Goal: Transaction & Acquisition: Purchase product/service

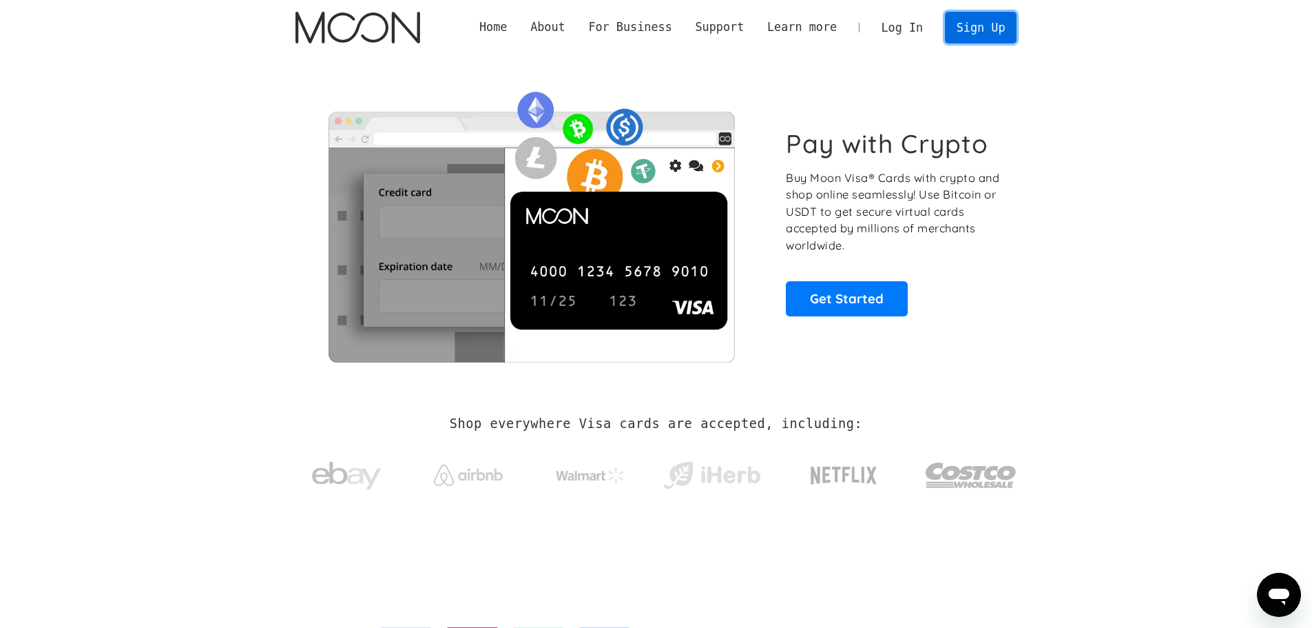
click at [993, 33] on link "Sign Up" at bounding box center [981, 27] width 72 height 31
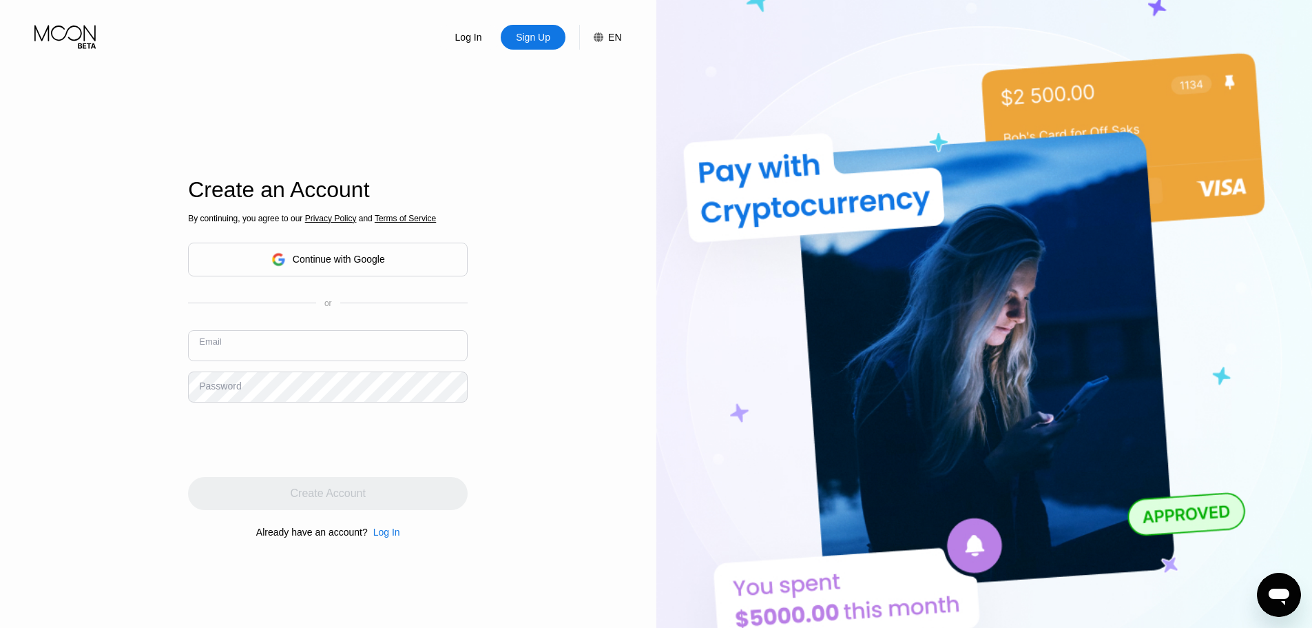
click at [304, 345] on input "text" at bounding box center [328, 345] width 280 height 31
click at [309, 344] on input "text" at bounding box center [328, 345] width 280 height 31
type input "g"
click at [320, 267] on div "Continue with Google" at bounding box center [328, 259] width 114 height 21
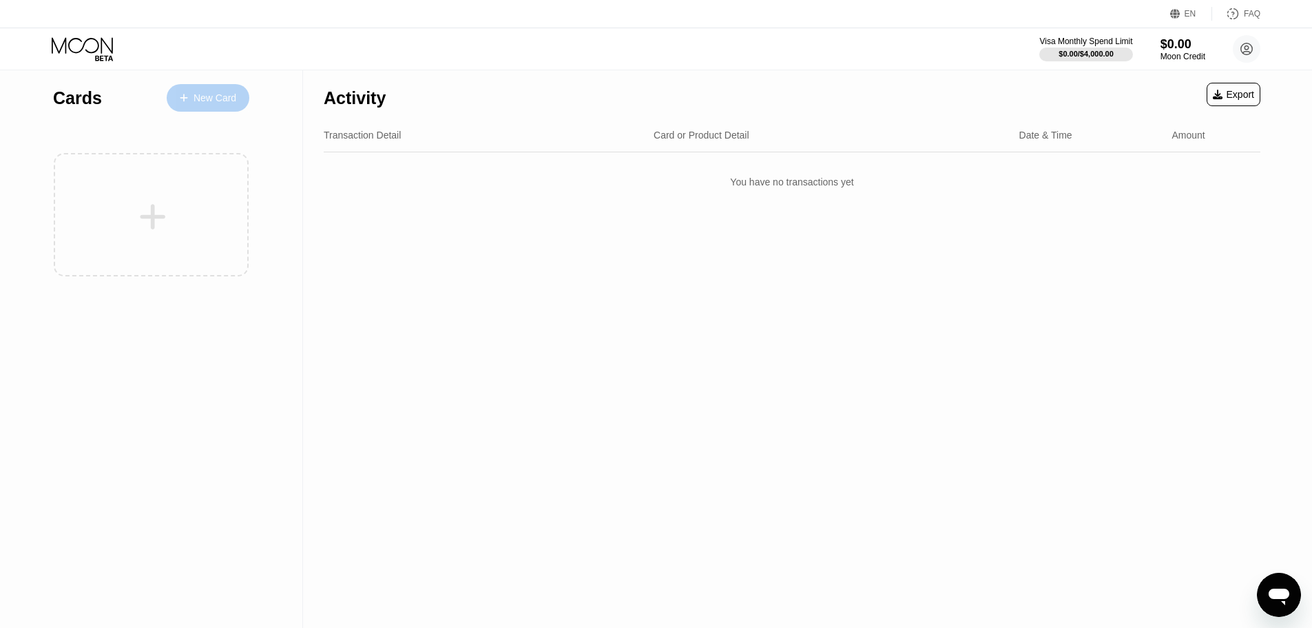
click at [210, 110] on div "New Card" at bounding box center [208, 98] width 83 height 28
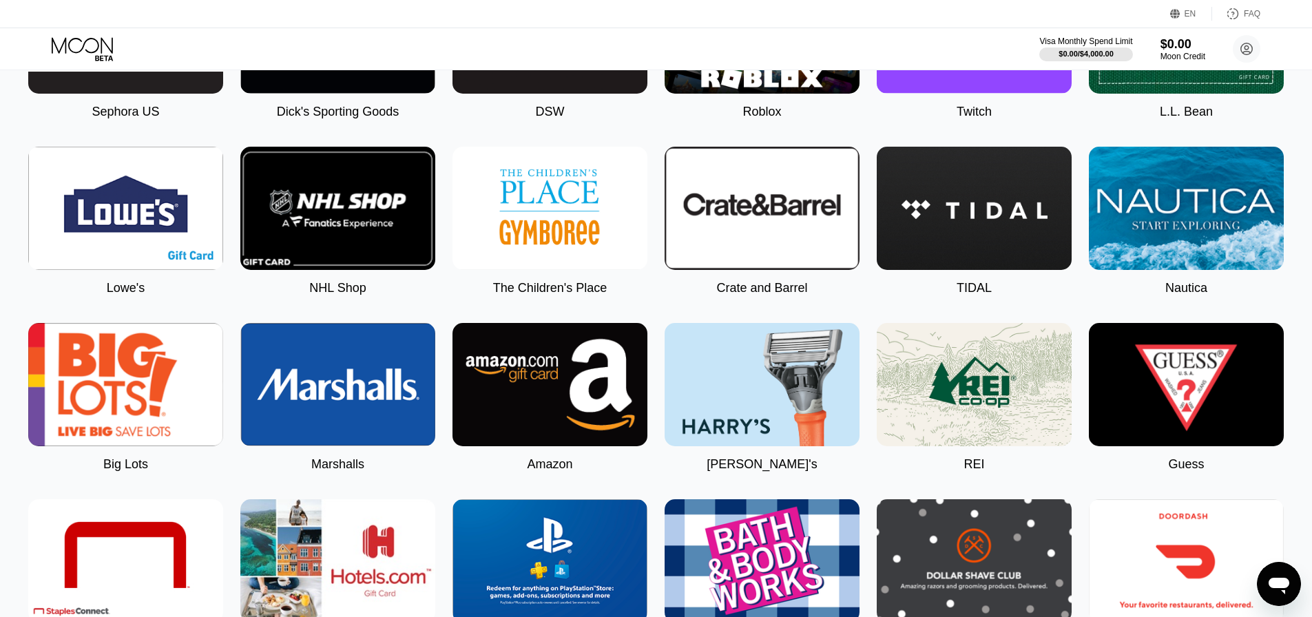
scroll to position [1585, 0]
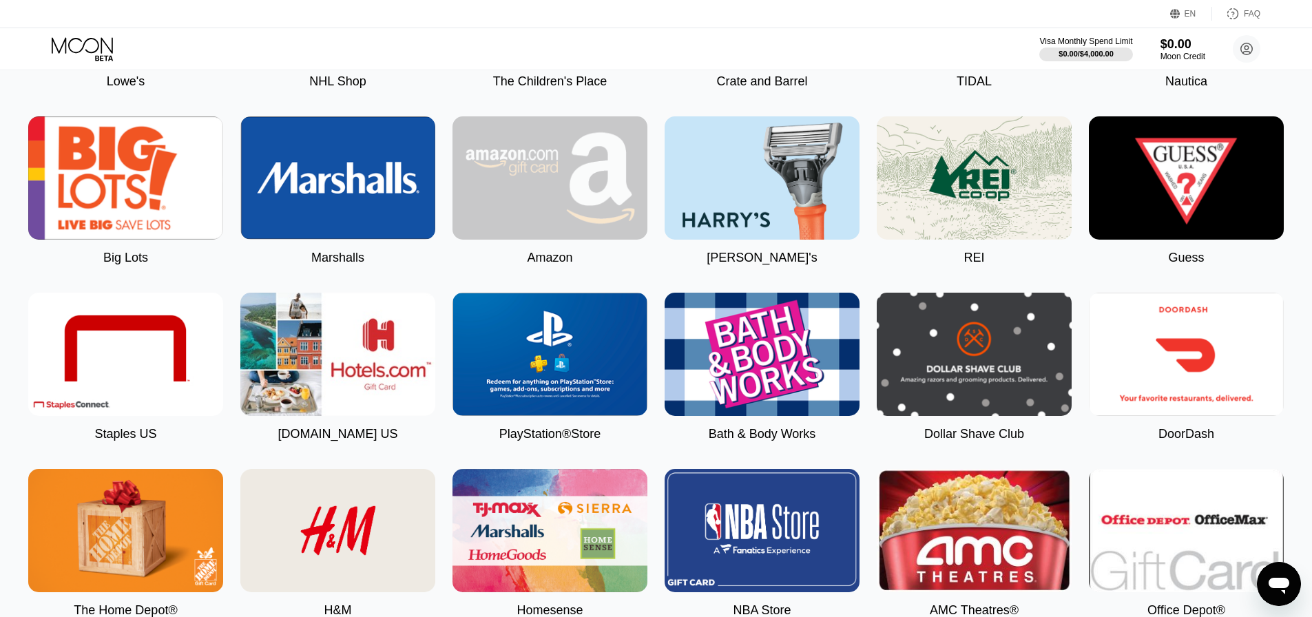
click at [612, 240] on img at bounding box center [550, 177] width 195 height 123
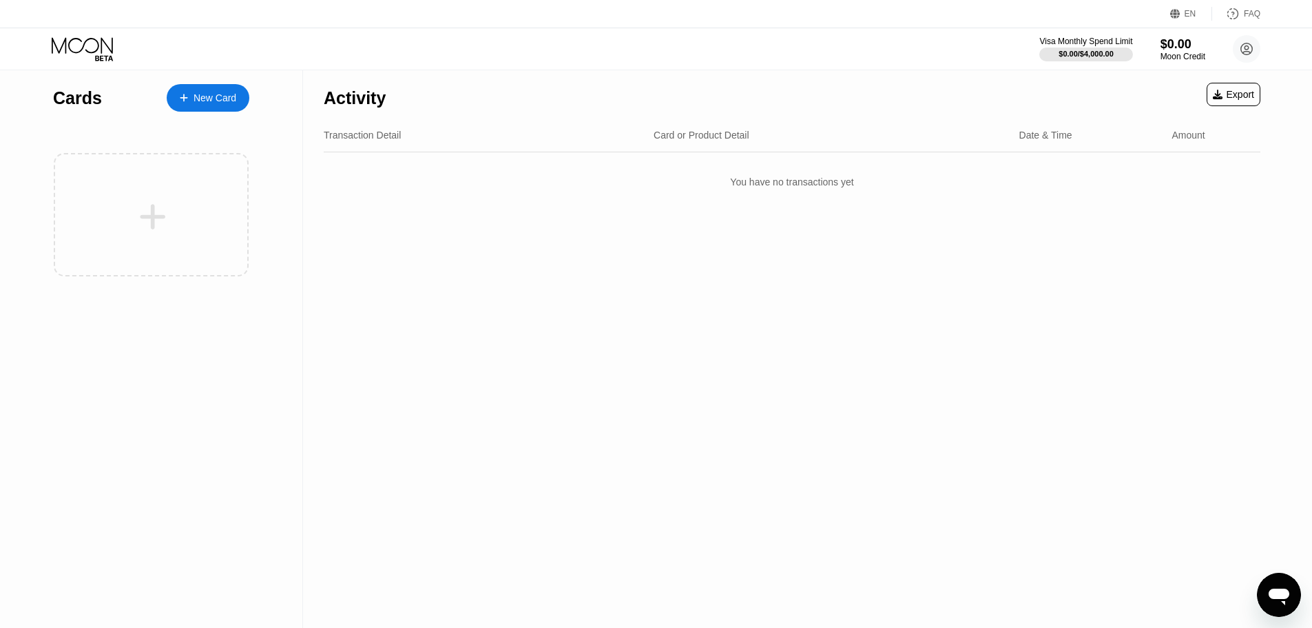
click at [192, 114] on div "Cards New Card" at bounding box center [151, 94] width 196 height 48
click at [193, 108] on div "New Card" at bounding box center [208, 98] width 83 height 28
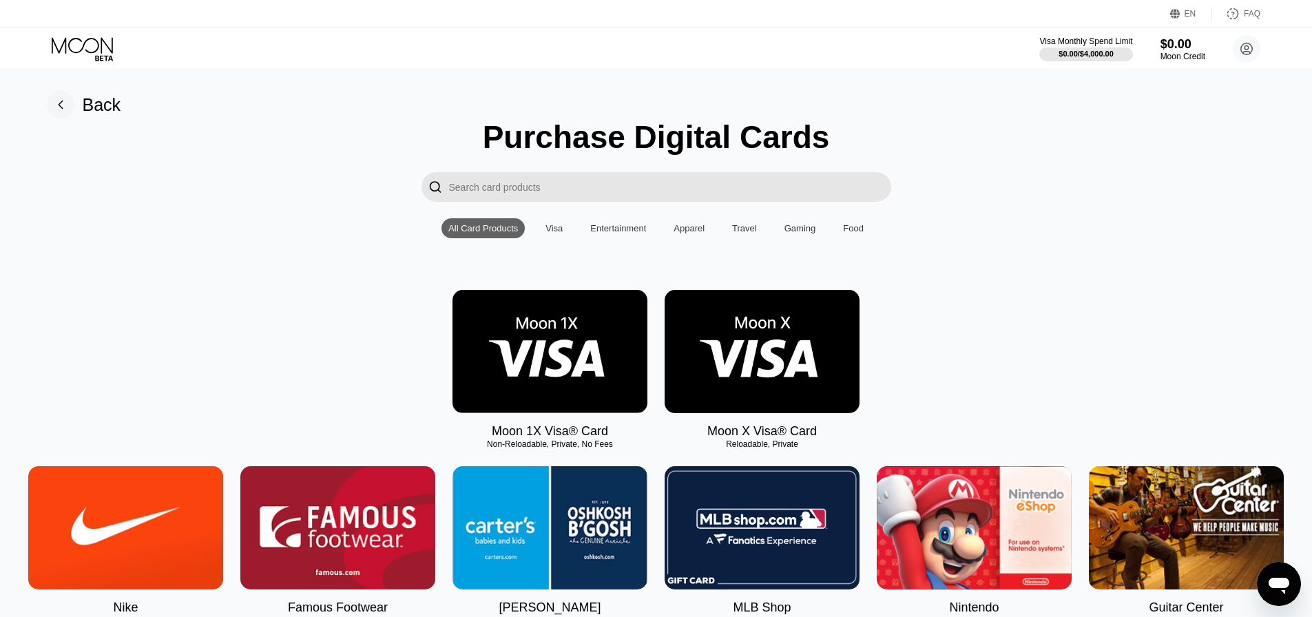
click at [735, 234] on div "Travel" at bounding box center [744, 228] width 25 height 10
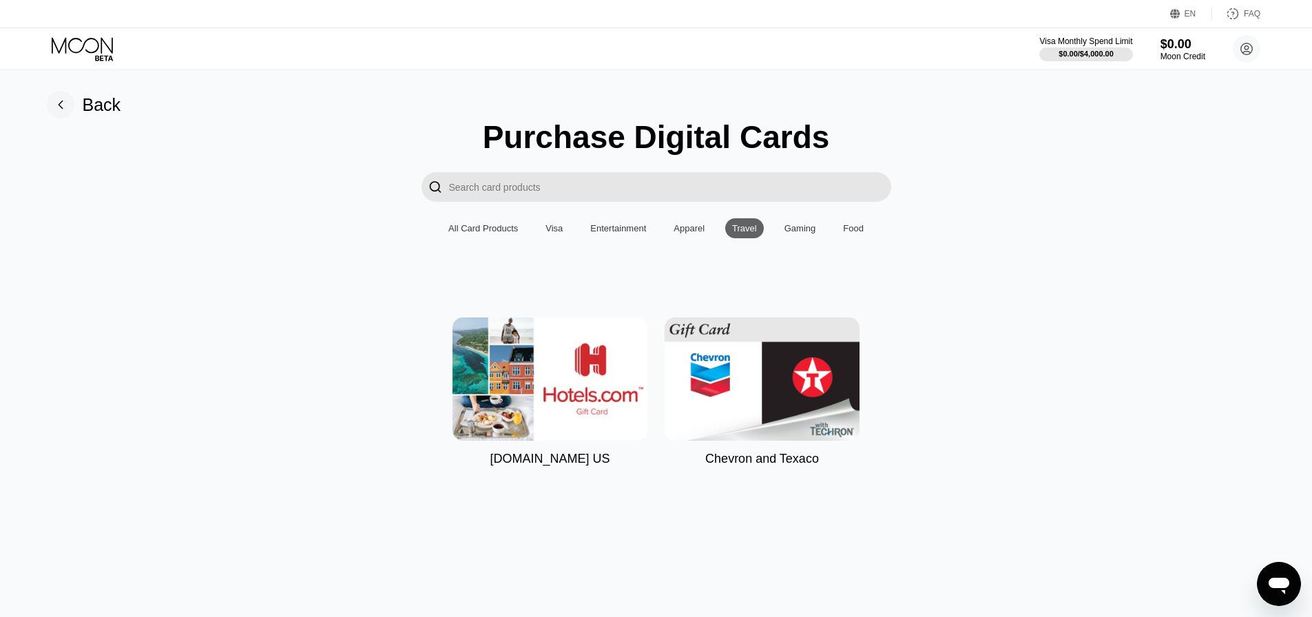
click at [706, 234] on div "Apparel" at bounding box center [689, 228] width 45 height 20
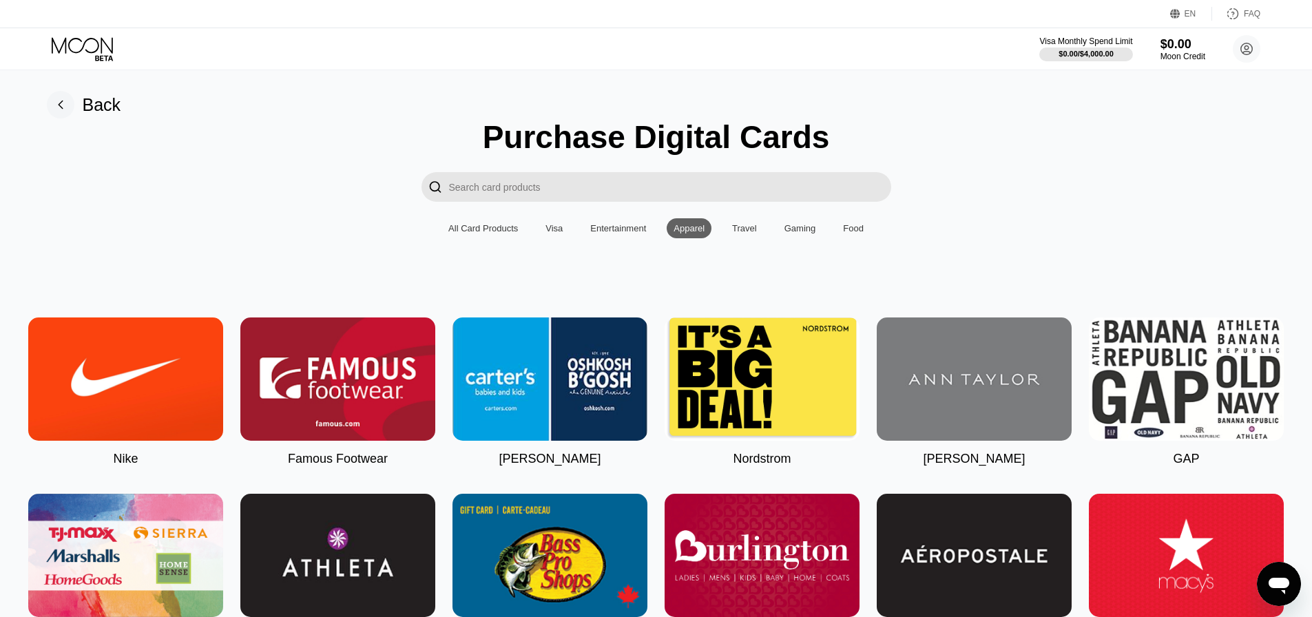
click at [812, 234] on div "Gaming" at bounding box center [801, 228] width 32 height 10
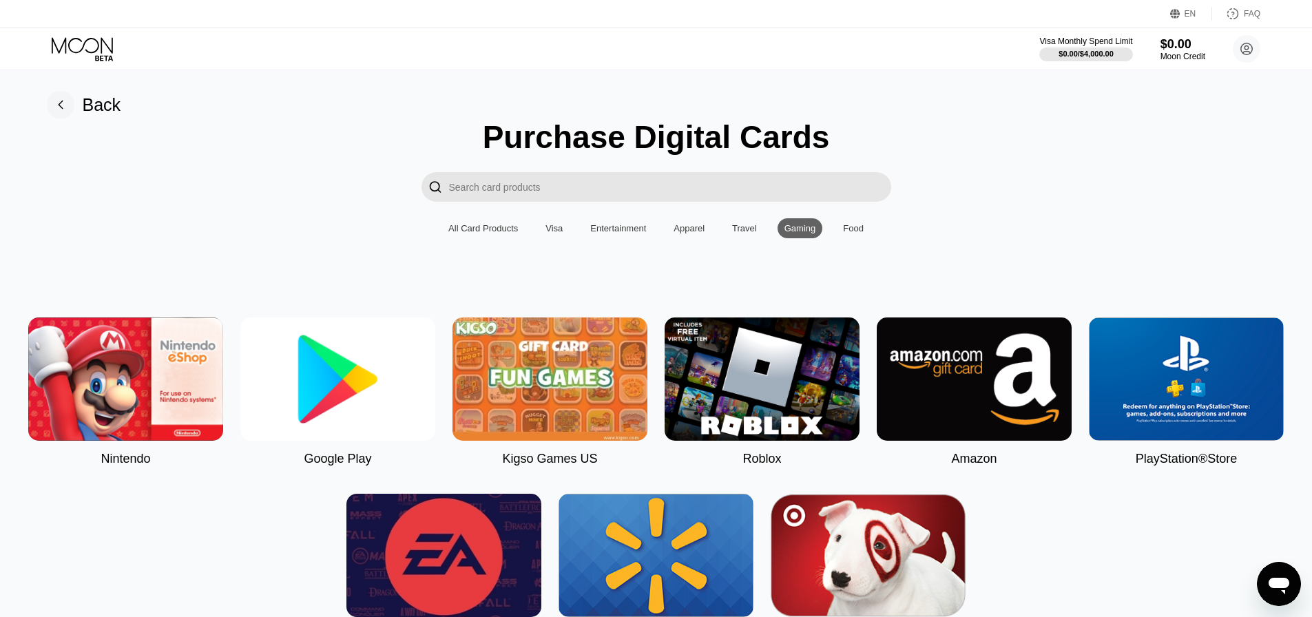
click at [843, 234] on div "Food" at bounding box center [853, 228] width 21 height 10
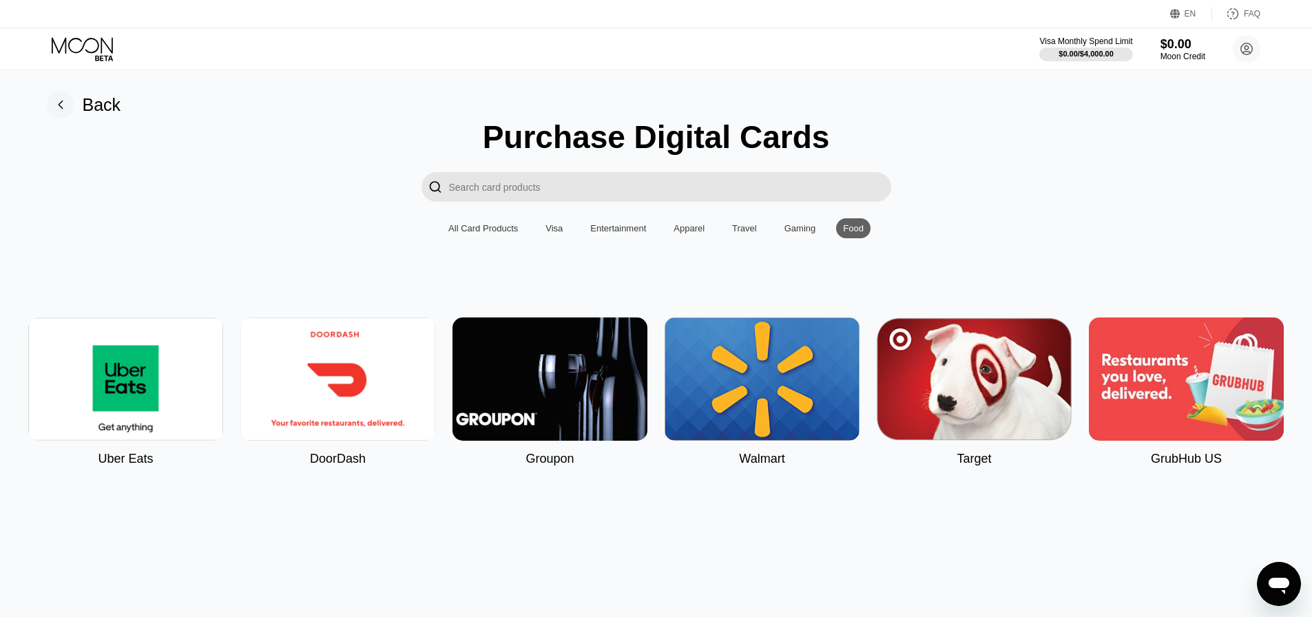
click at [692, 246] on div "Purchase Digital Cards  All Card Products Visa Entertainment Apparel Travel Ga…" at bounding box center [656, 292] width 1281 height 348
click at [687, 234] on div "Apparel" at bounding box center [689, 228] width 31 height 10
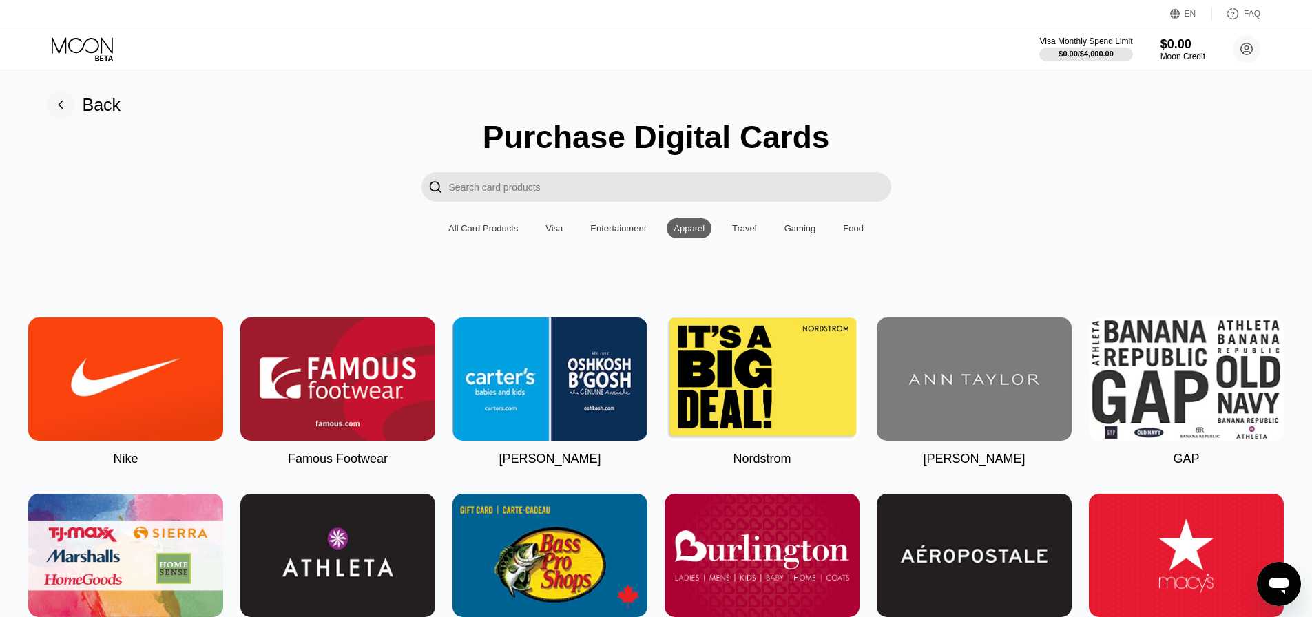
click at [648, 235] on div "Entertainment" at bounding box center [619, 228] width 70 height 20
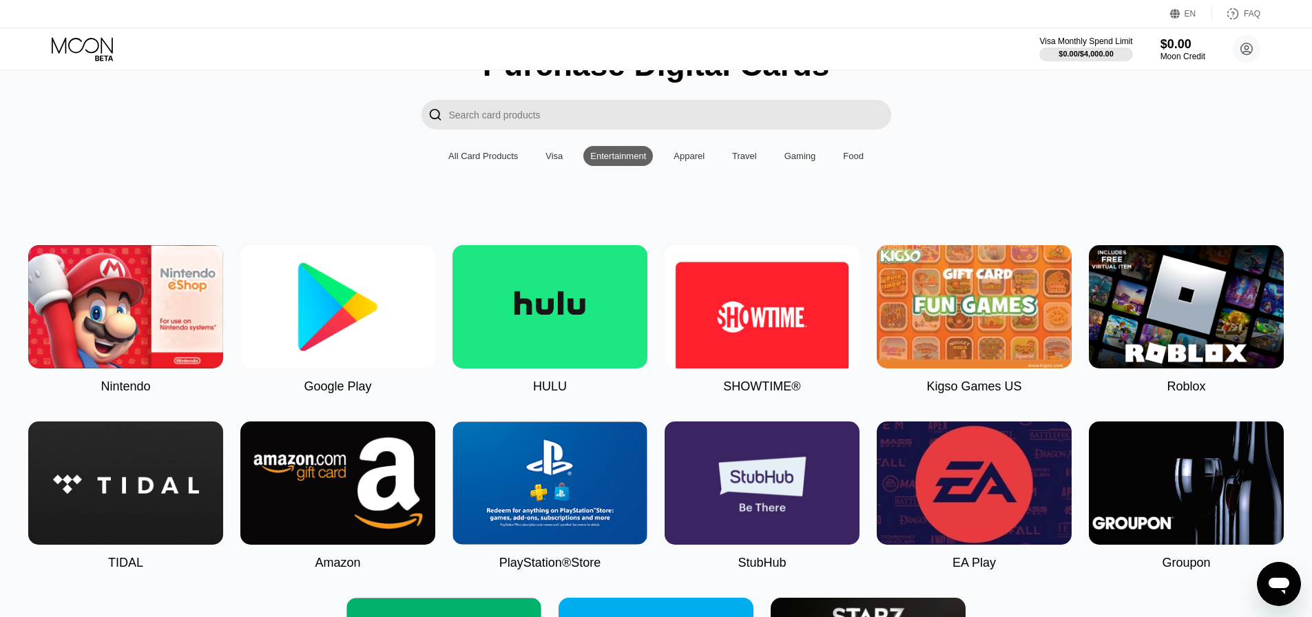
scroll to position [69, 0]
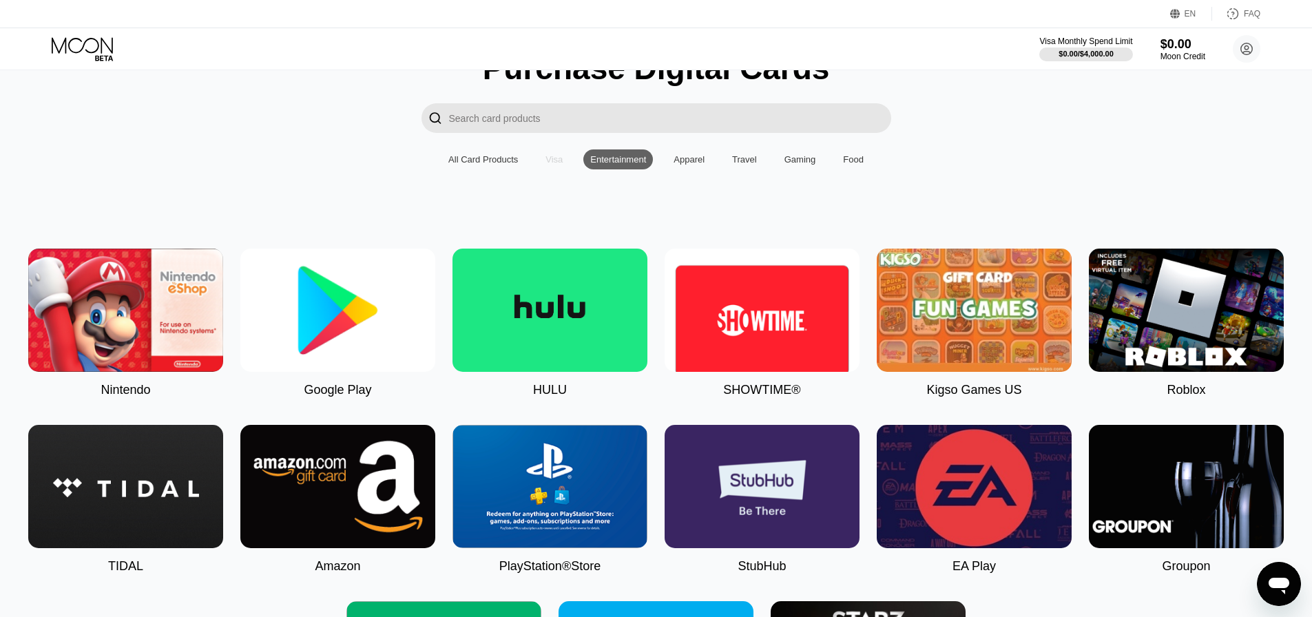
click at [564, 162] on div "Visa" at bounding box center [554, 160] width 31 height 20
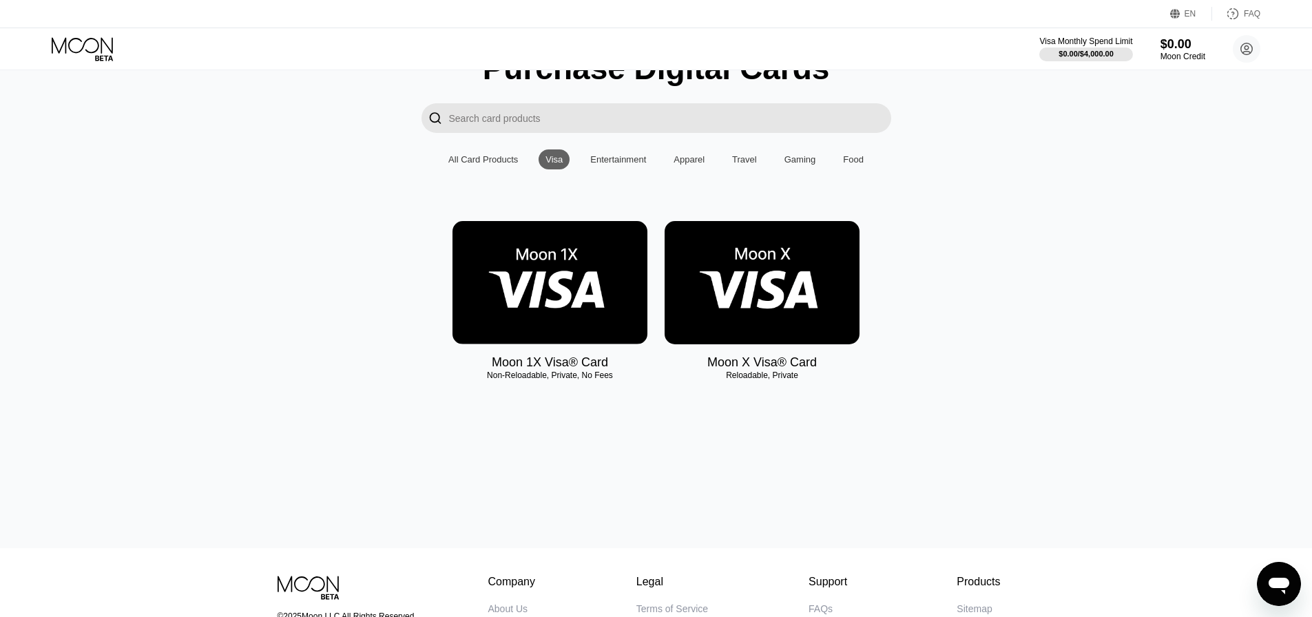
click at [783, 285] on img at bounding box center [762, 282] width 195 height 123
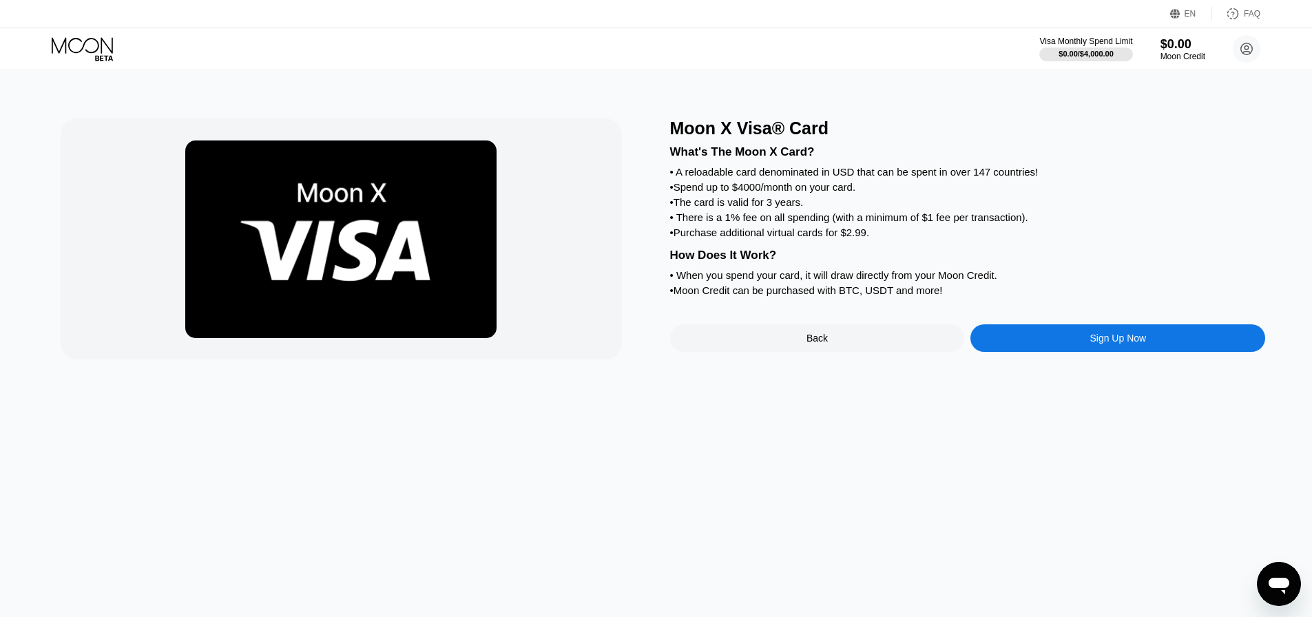
click at [1047, 351] on div "Sign Up Now" at bounding box center [1118, 338] width 295 height 28
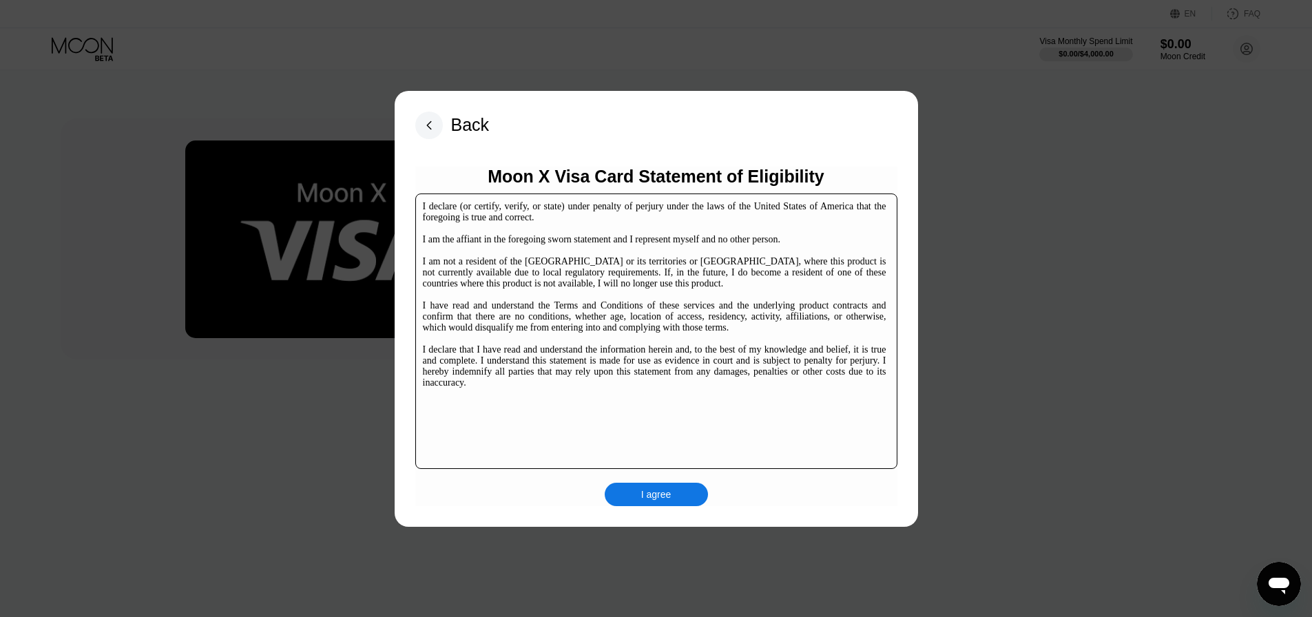
click at [655, 490] on div "I agree" at bounding box center [656, 494] width 30 height 12
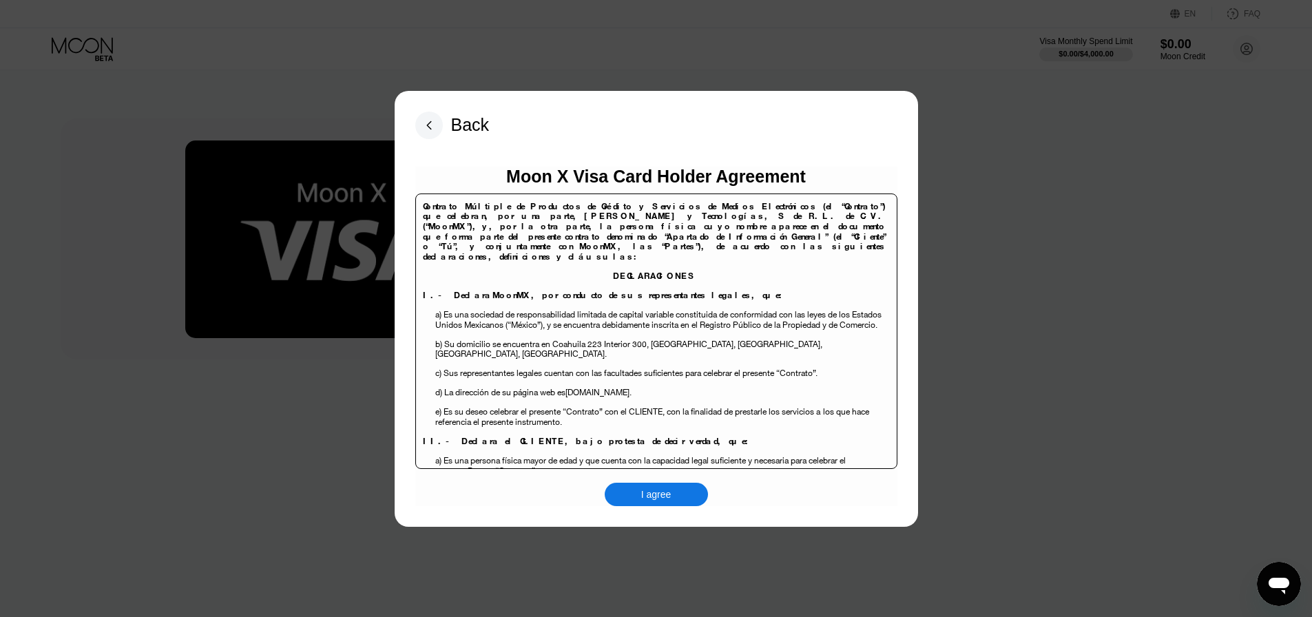
click at [674, 498] on div "I agree" at bounding box center [656, 494] width 103 height 23
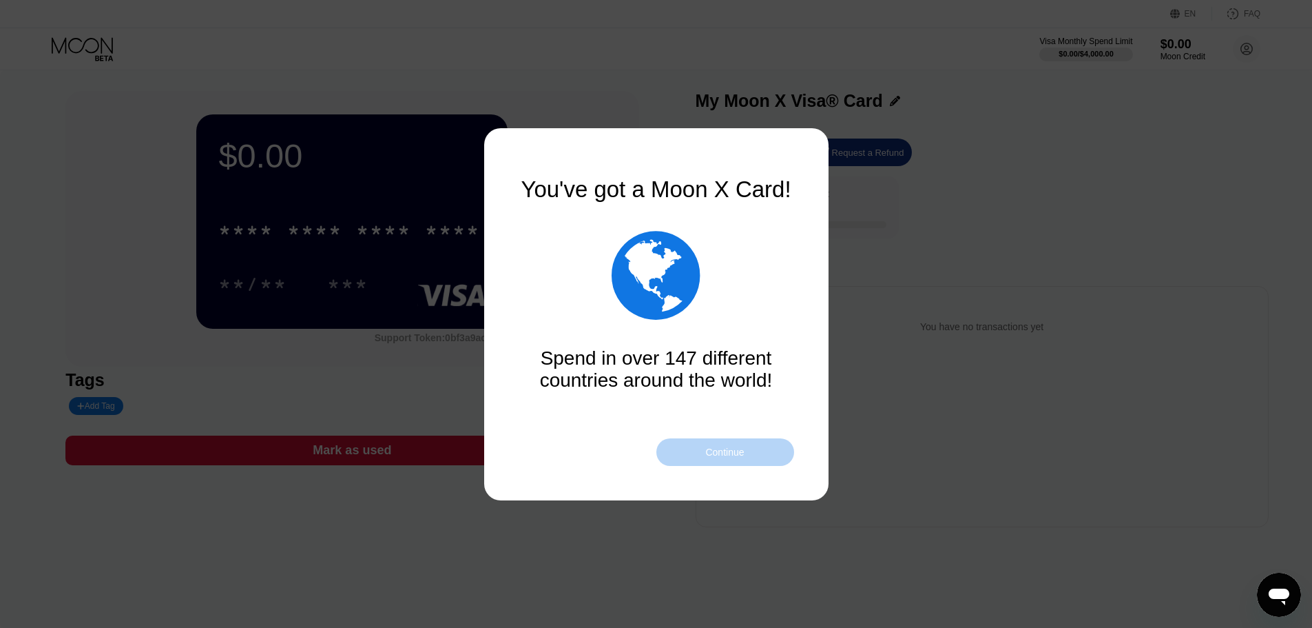
click at [728, 447] on div "Continue" at bounding box center [724, 451] width 39 height 11
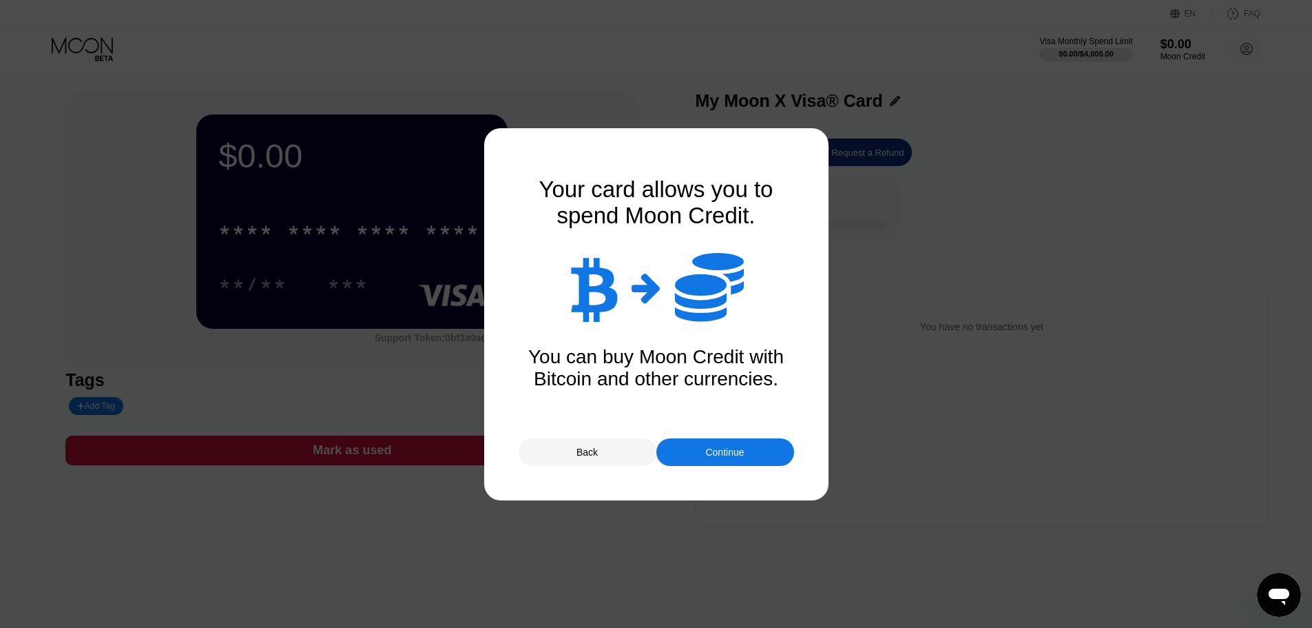
click at [728, 447] on div "Continue" at bounding box center [724, 451] width 39 height 11
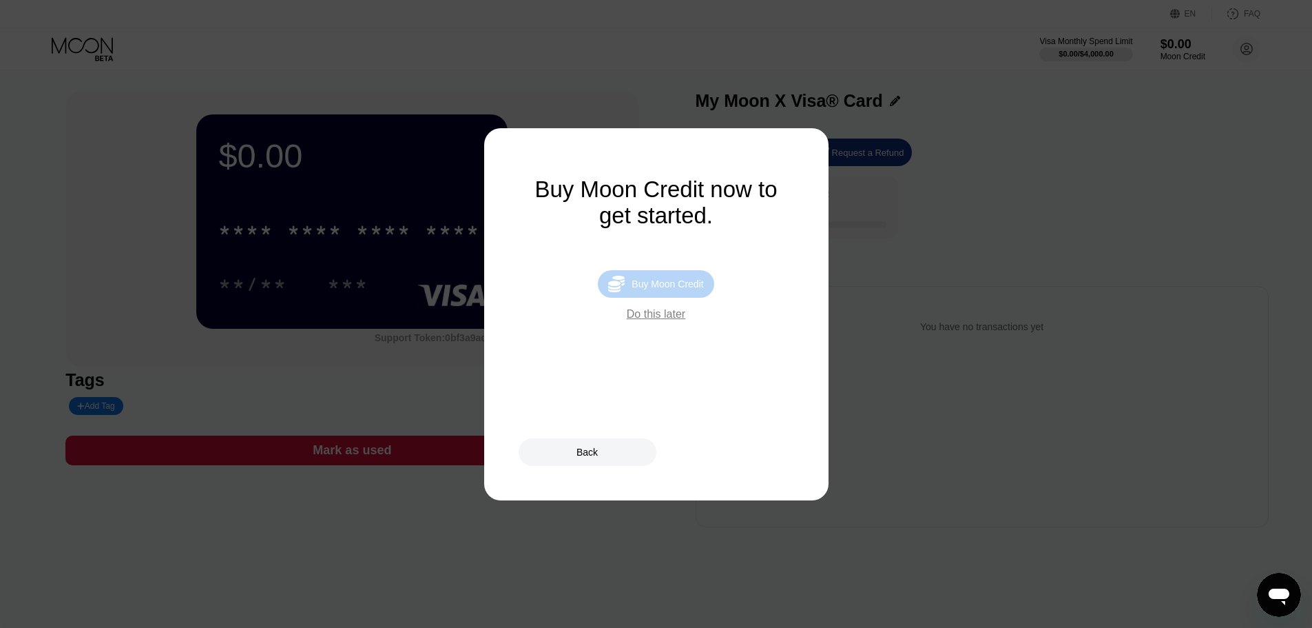
click at [678, 289] on div "Buy Moon Credit" at bounding box center [668, 283] width 72 height 11
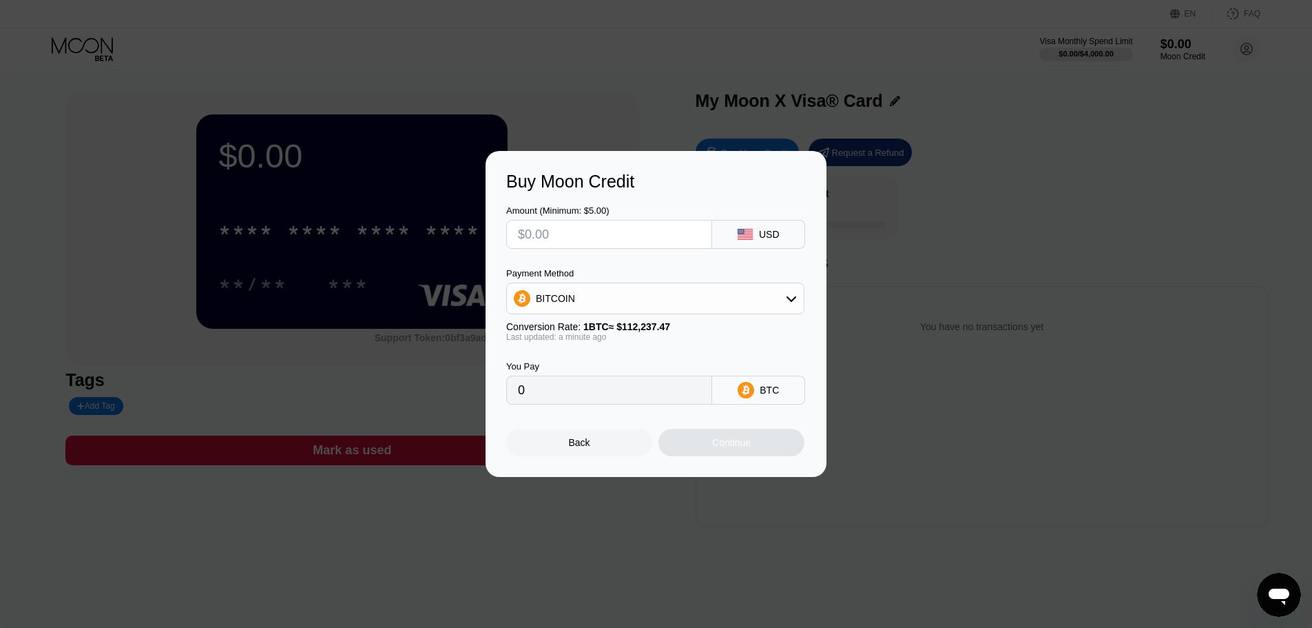
click at [779, 238] on div "USD" at bounding box center [769, 234] width 21 height 11
click at [663, 237] on input "text" at bounding box center [609, 234] width 183 height 28
type input "$5"
type input "0.00004458"
click at [709, 300] on div "BITCOIN" at bounding box center [655, 299] width 297 height 28
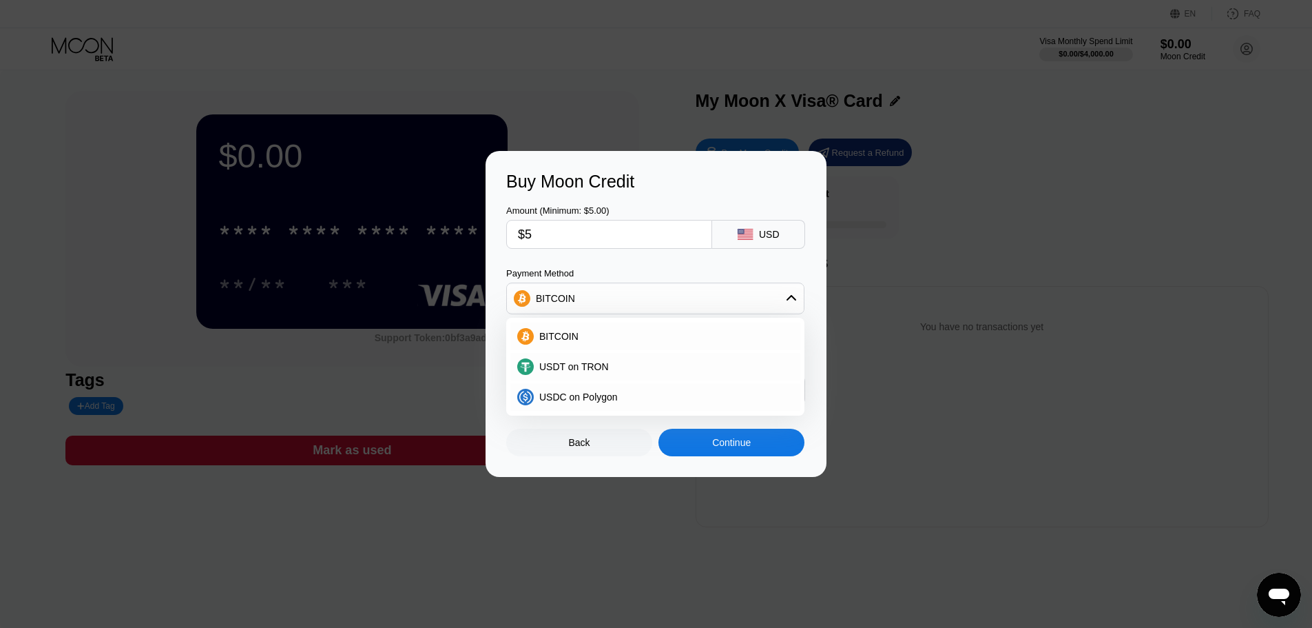
drag, startPoint x: 587, startPoint y: 240, endPoint x: 509, endPoint y: 225, distance: 79.3
click at [509, 225] on div "$5" at bounding box center [609, 234] width 206 height 29
type input "$7"
type input "0.00006241"
type input "$7"
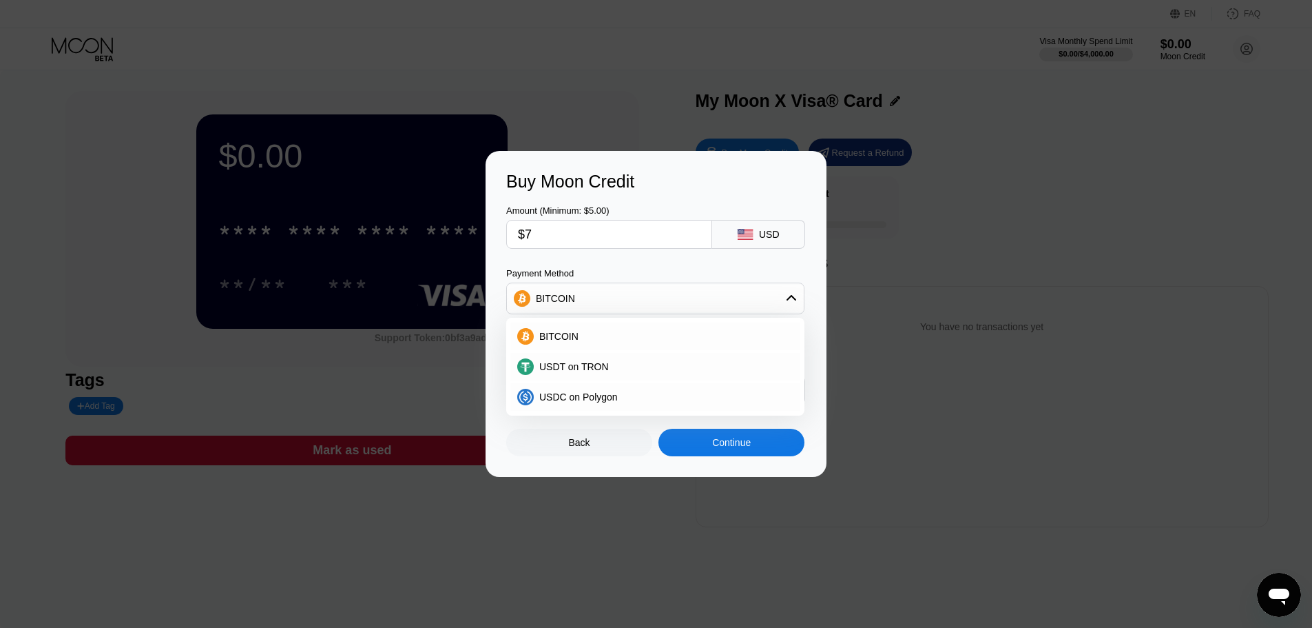
click at [805, 269] on div "Amount (Minimum: $5.00) $7 USD Payment Method BITCOIN BITCOIN USDT on TRON USDC…" at bounding box center [656, 298] width 300 height 213
click at [685, 398] on div "USDC on Polygon" at bounding box center [664, 396] width 260 height 11
type input "7.00000000"
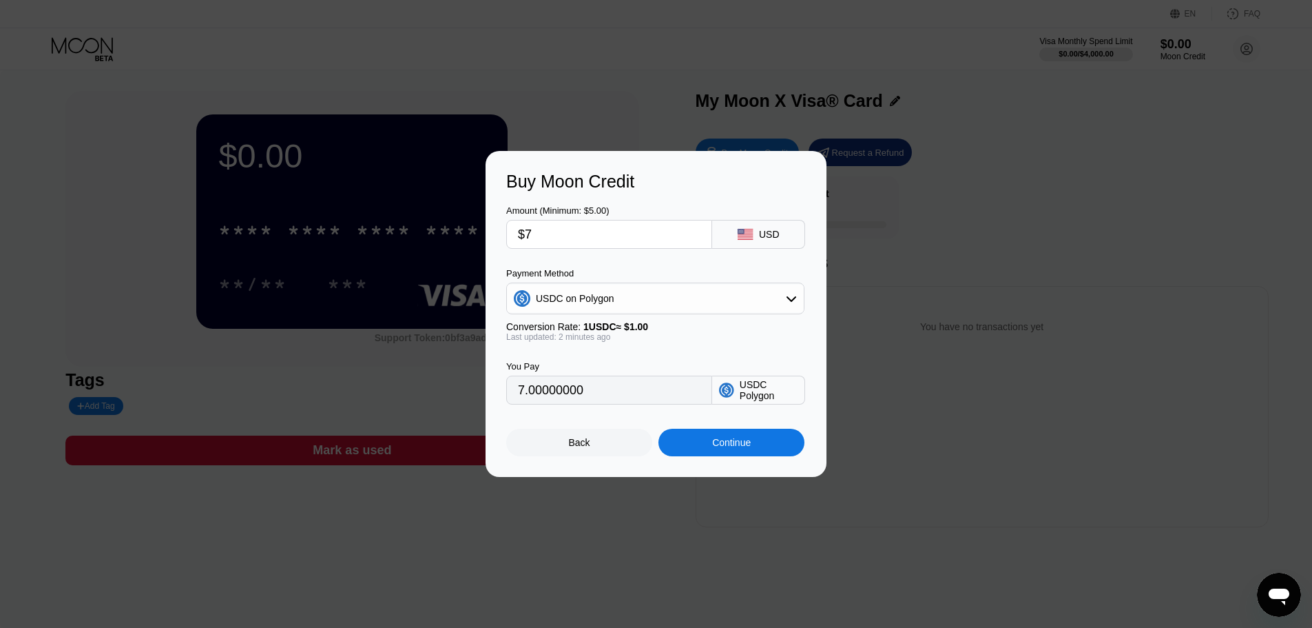
click at [730, 456] on div "Continue" at bounding box center [732, 443] width 146 height 28
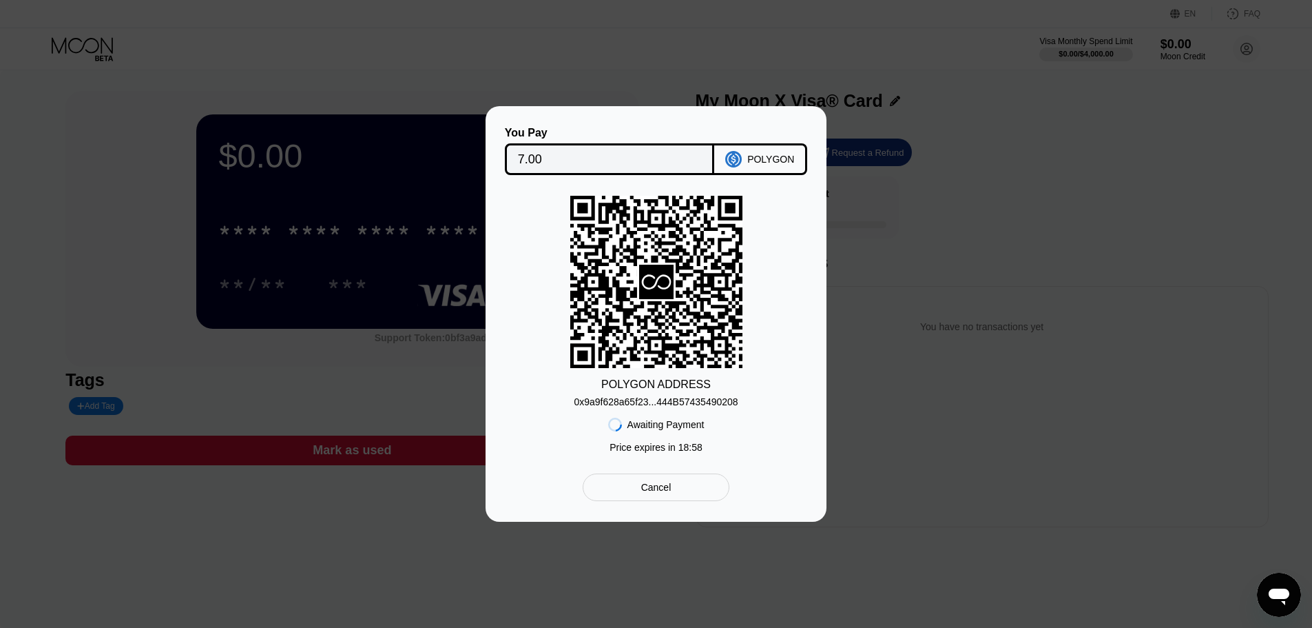
click at [699, 406] on div "0x9a9f628a65f23...444B57435490208" at bounding box center [656, 401] width 164 height 11
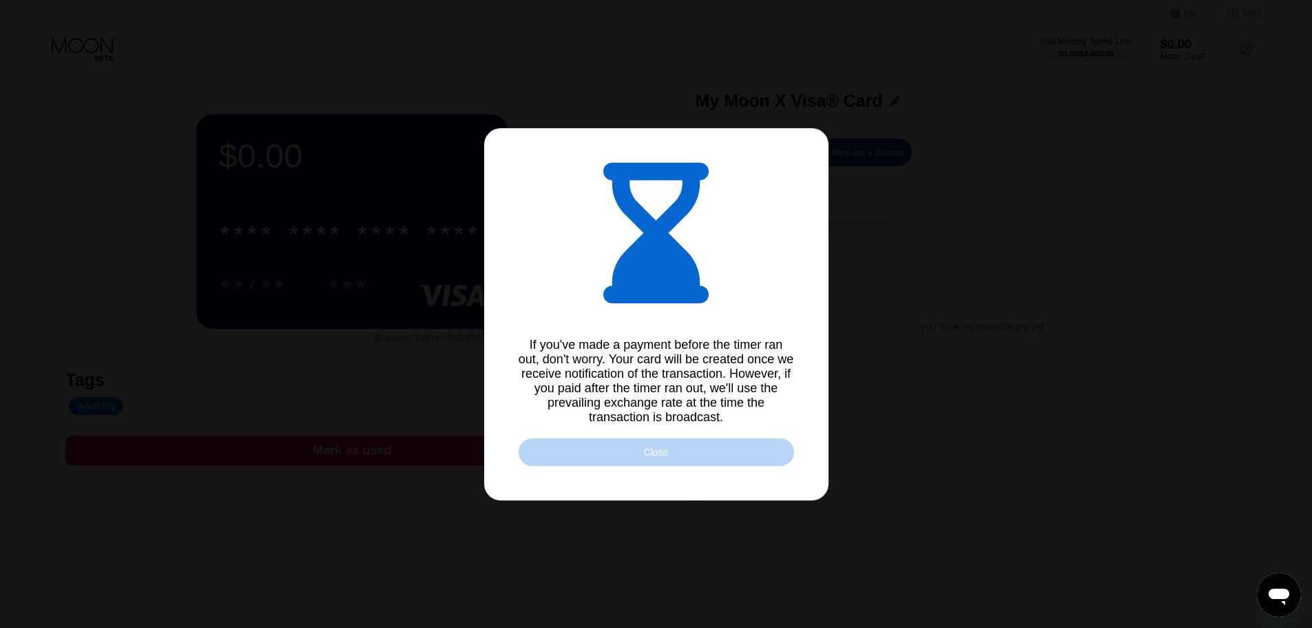
click at [681, 462] on div "Close" at bounding box center [657, 452] width 276 height 28
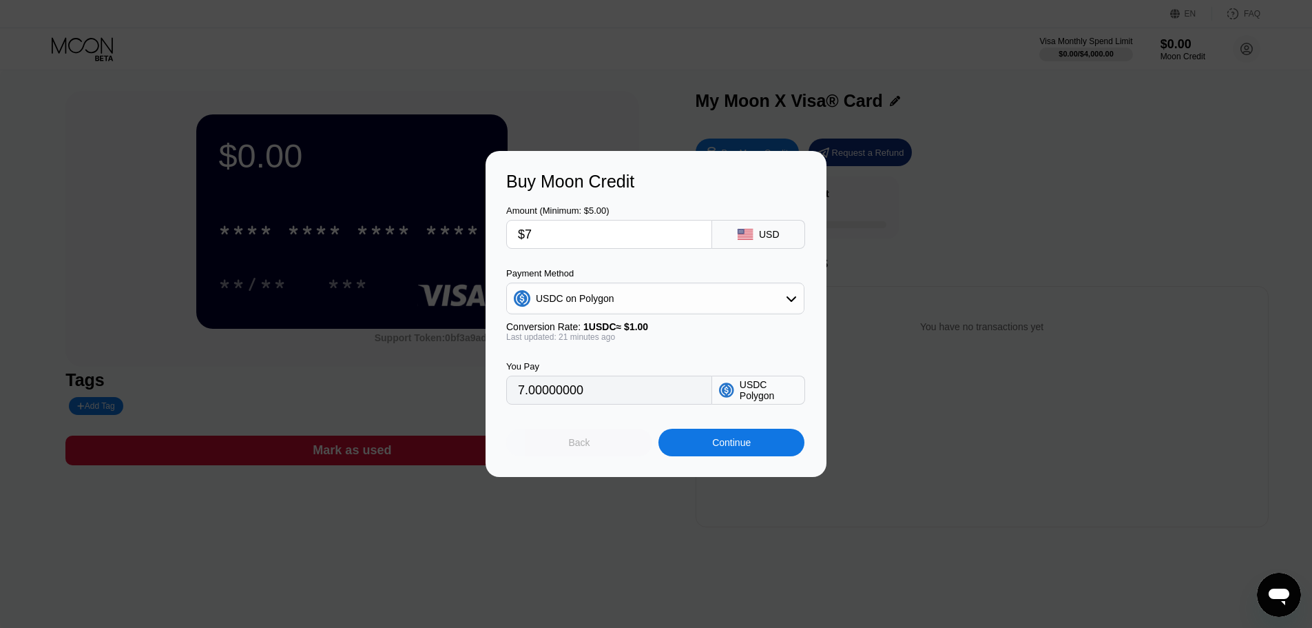
click at [561, 447] on div "Back" at bounding box center [579, 443] width 146 height 28
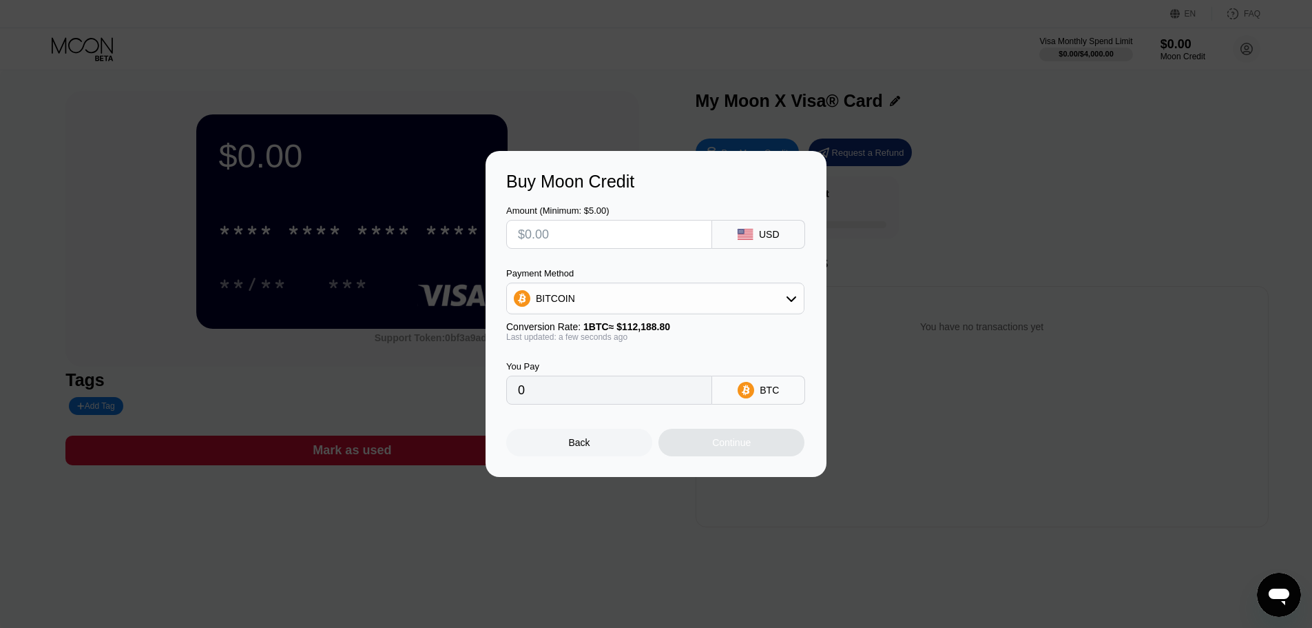
click at [923, 100] on div at bounding box center [661, 314] width 1323 height 628
click at [623, 455] on div "Back" at bounding box center [579, 443] width 146 height 28
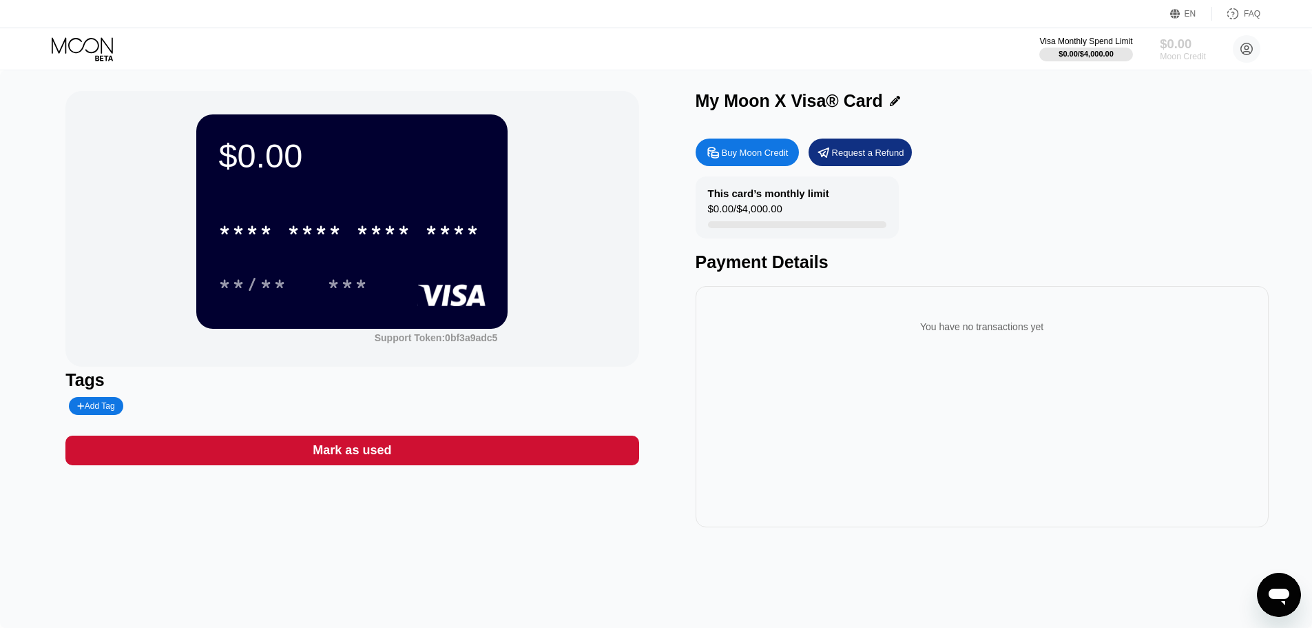
click at [1188, 52] on div "Moon Credit" at bounding box center [1183, 57] width 46 height 10
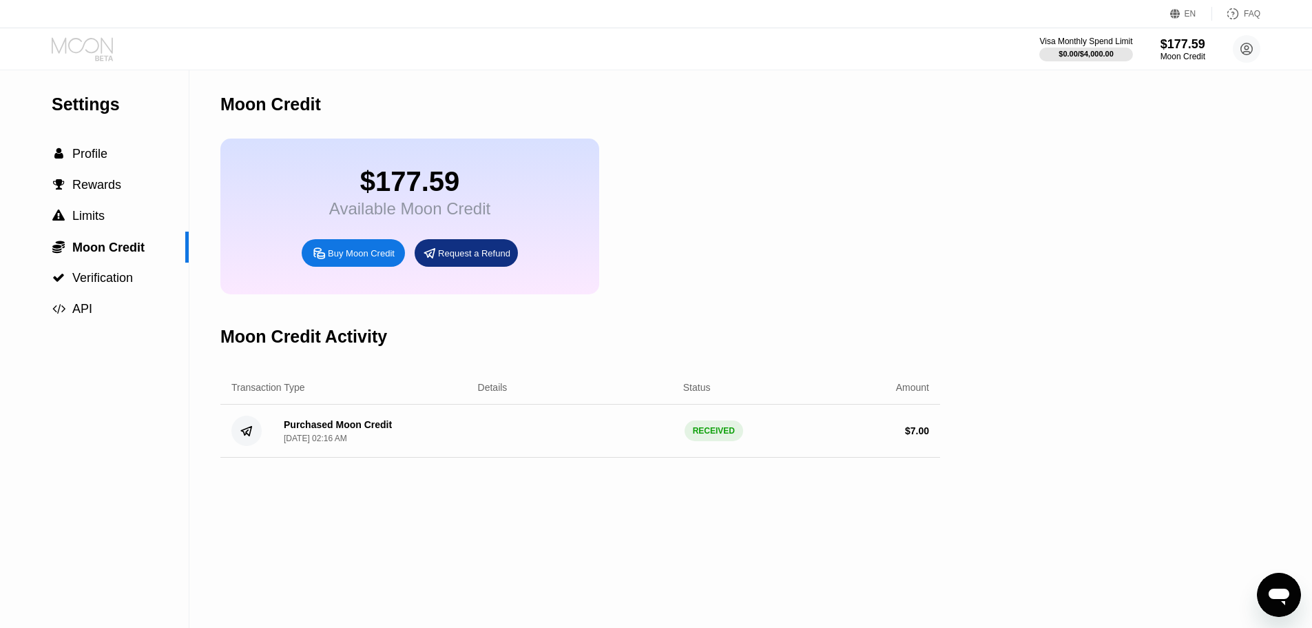
click at [112, 56] on icon at bounding box center [84, 49] width 64 height 24
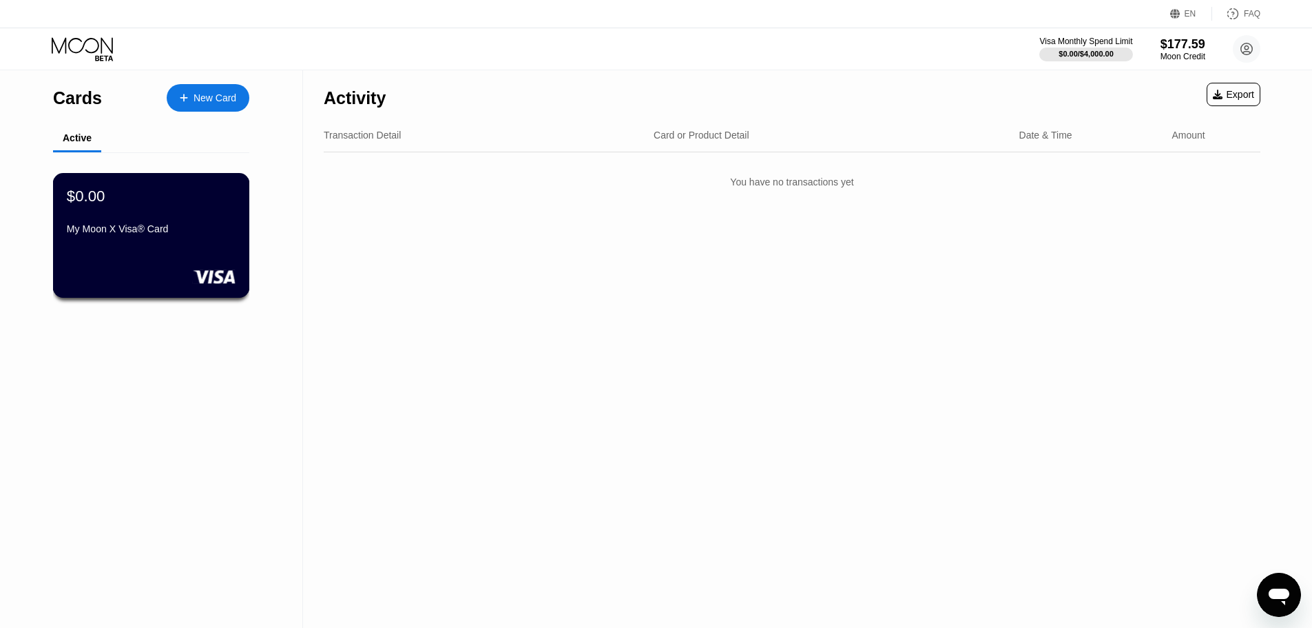
click at [114, 231] on div "My Moon X Visa® Card" at bounding box center [151, 228] width 169 height 11
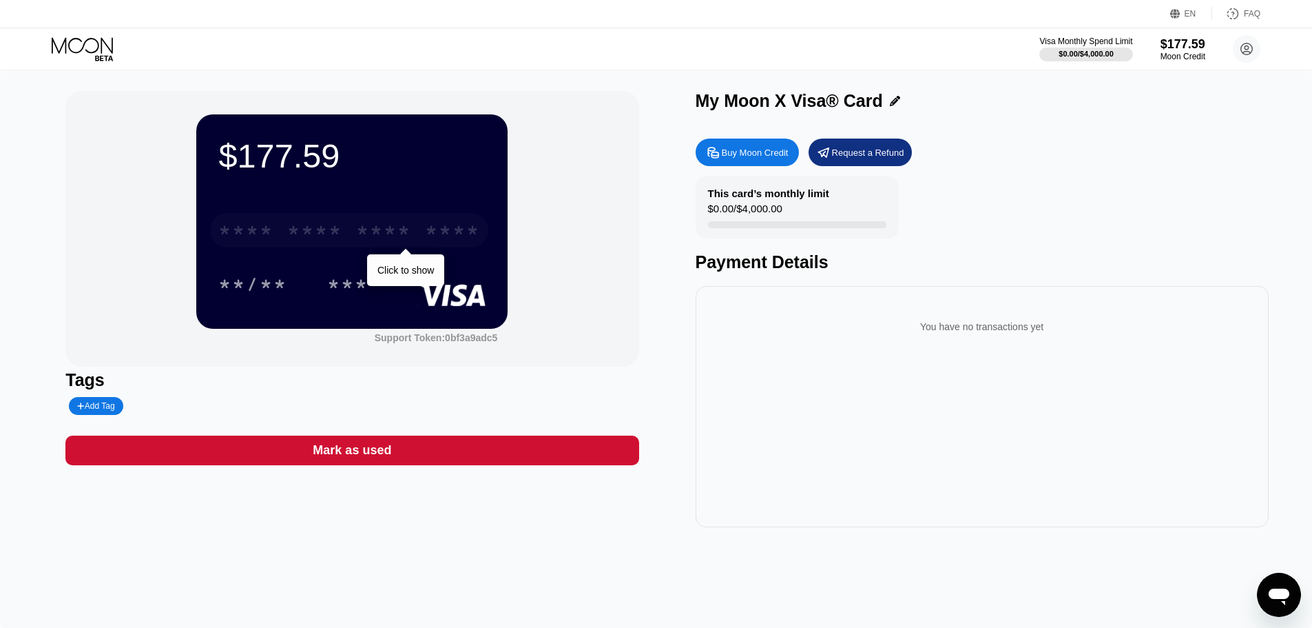
click at [322, 230] on div "* * * *" at bounding box center [314, 232] width 55 height 22
click at [344, 222] on div "* * * * * * * * * * * * 6443" at bounding box center [349, 230] width 278 height 34
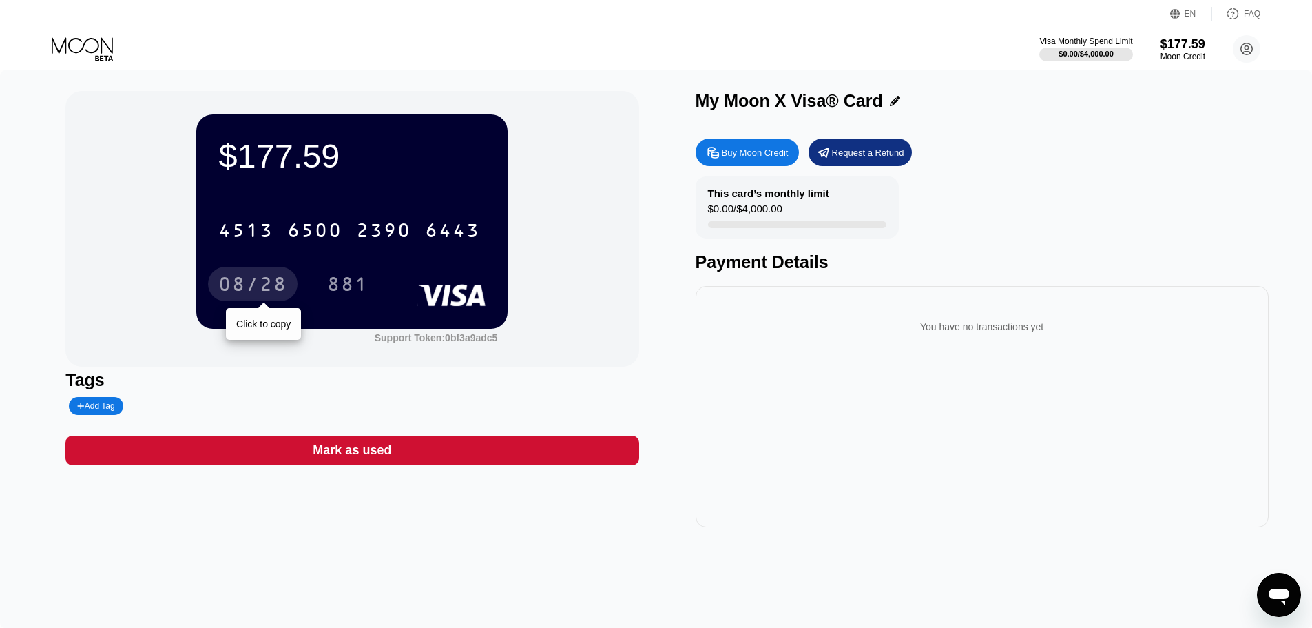
click at [255, 295] on div "08/28" at bounding box center [252, 286] width 69 height 22
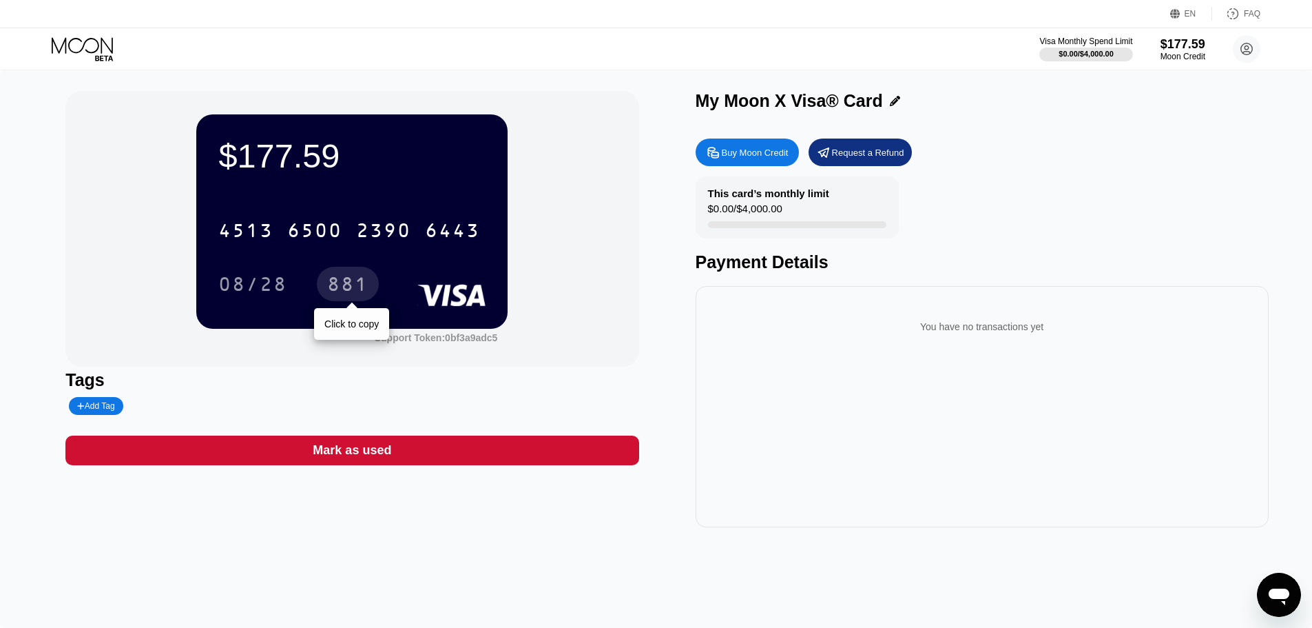
click at [340, 295] on div "881" at bounding box center [347, 286] width 41 height 22
